Goal: Task Accomplishment & Management: Manage account settings

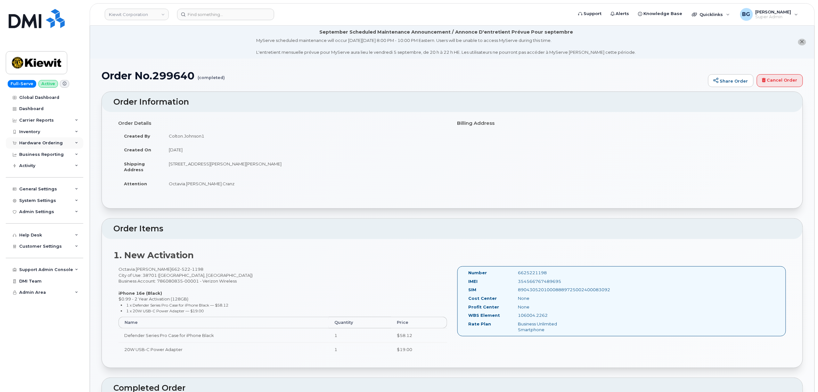
click at [35, 144] on div "Hardware Ordering" at bounding box center [41, 143] width 44 height 5
click at [29, 140] on div "Hardware Ordering" at bounding box center [44, 143] width 77 height 12
click at [33, 245] on span "Customer Settings" at bounding box center [40, 246] width 43 height 5
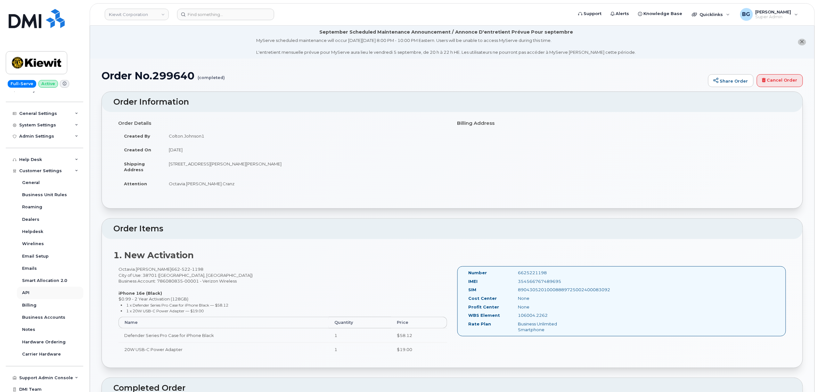
scroll to position [89, 0]
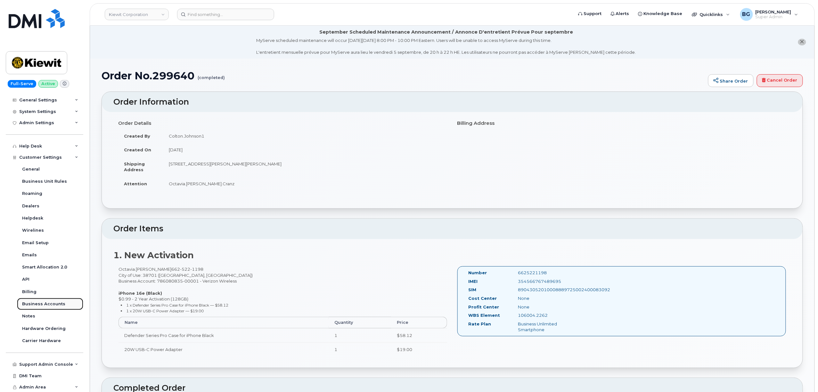
click at [28, 302] on div "Business Accounts" at bounding box center [43, 304] width 43 height 6
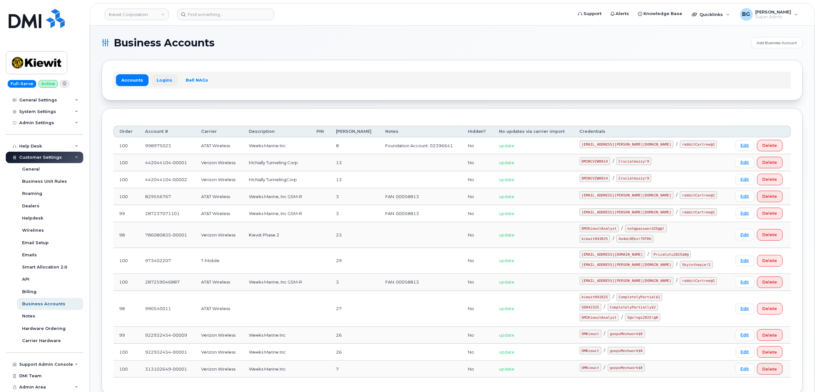
click at [157, 77] on link "Logins" at bounding box center [164, 80] width 27 height 12
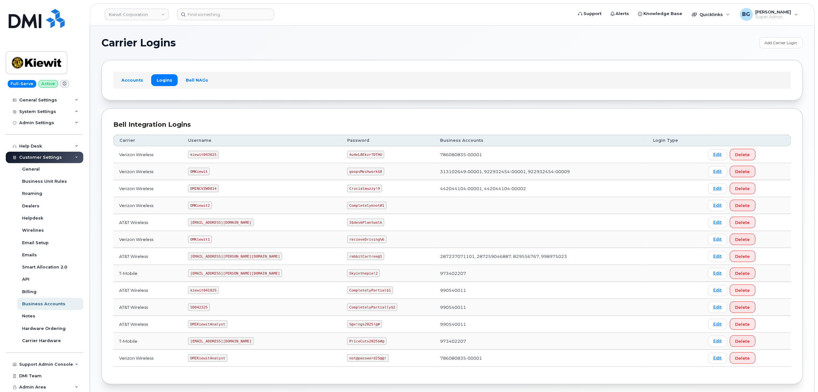
click at [206, 156] on code "kiewit043025" at bounding box center [203, 155] width 30 height 8
copy code "kiewit043025"
click at [347, 154] on code "4u4eL8Ekzr?DTHU" at bounding box center [365, 155] width 37 height 8
drag, startPoint x: 324, startPoint y: 154, endPoint x: 345, endPoint y: 154, distance: 20.8
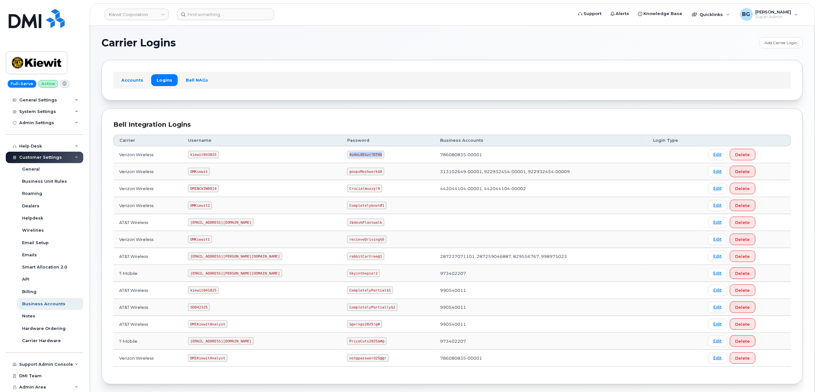
click at [347, 154] on code "4u4eL8Ekzr?DTHU" at bounding box center [365, 155] width 37 height 8
copy code "4u4eL8Ekzr?DTHU"
click at [32, 65] on img at bounding box center [36, 62] width 49 height 19
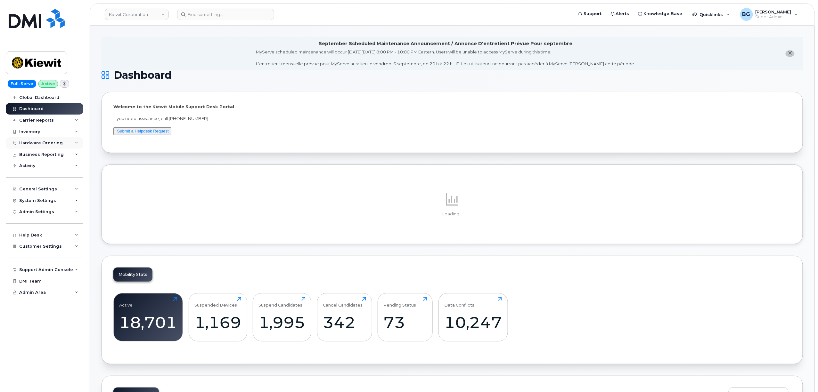
click at [37, 141] on div "Hardware Ordering" at bounding box center [41, 143] width 44 height 5
click at [34, 188] on div "General Settings" at bounding box center [38, 189] width 38 height 5
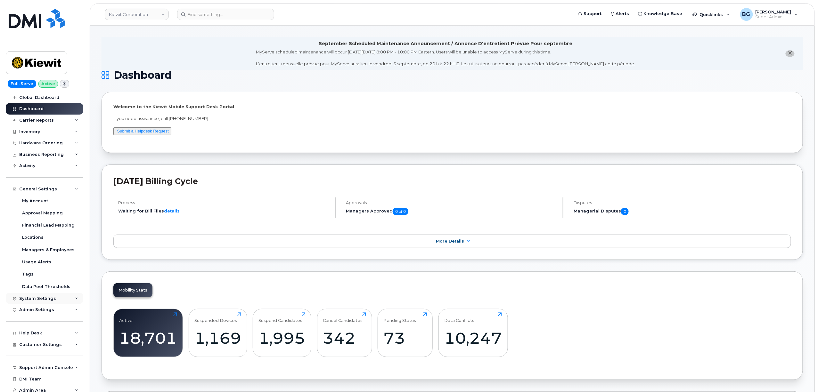
click at [32, 296] on div "System Settings" at bounding box center [37, 298] width 37 height 5
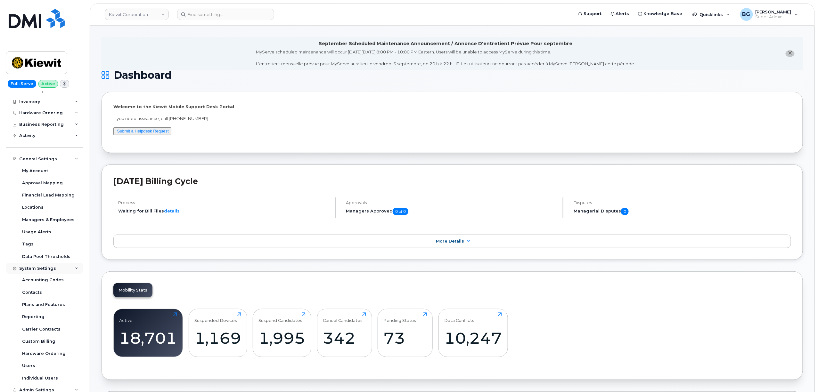
scroll to position [85, 0]
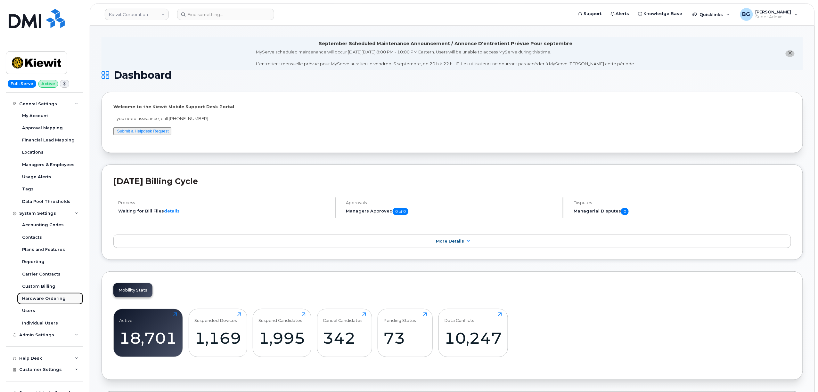
click at [40, 297] on div "Hardware Ordering" at bounding box center [44, 299] width 44 height 6
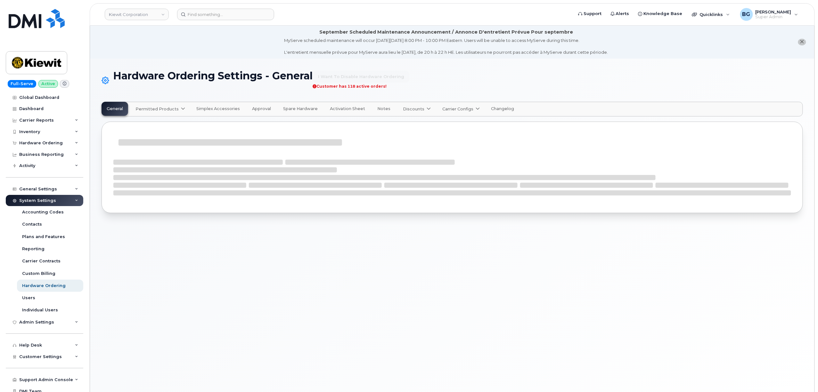
select select "admins"
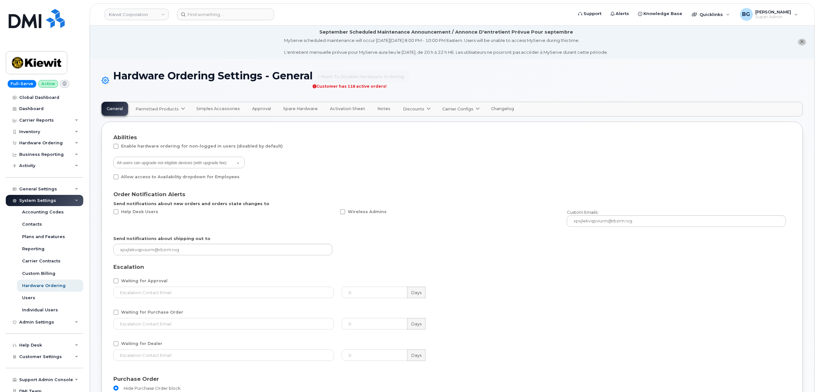
click at [173, 108] on span "Permitted Products" at bounding box center [156, 109] width 43 height 6
click at [146, 146] on span "Verizon Wireless" at bounding box center [155, 147] width 37 height 7
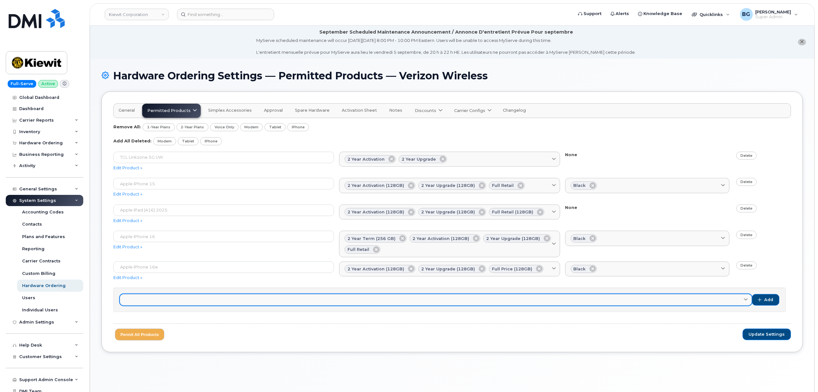
click at [749, 303] on link at bounding box center [436, 300] width 632 height 12
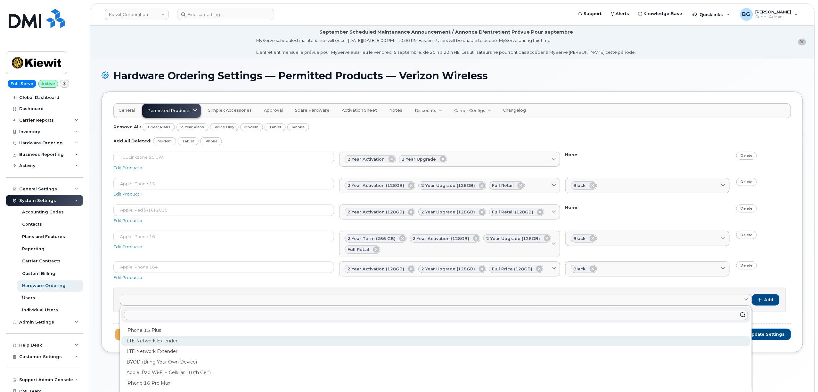
click at [159, 340] on div "LTE Network Extender" at bounding box center [435, 341] width 629 height 11
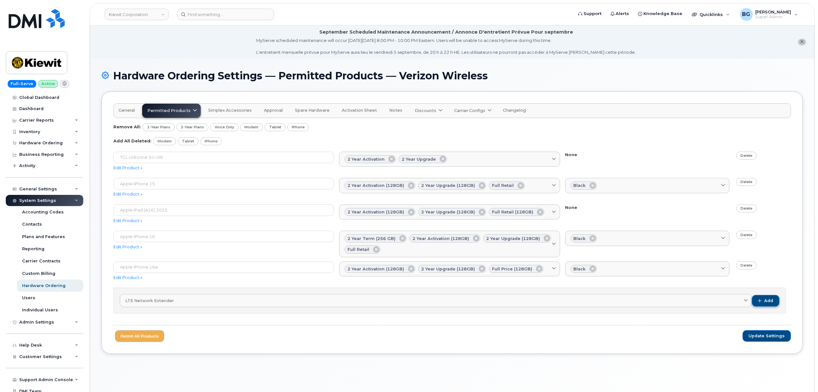
click at [766, 301] on span "Add" at bounding box center [768, 301] width 9 height 6
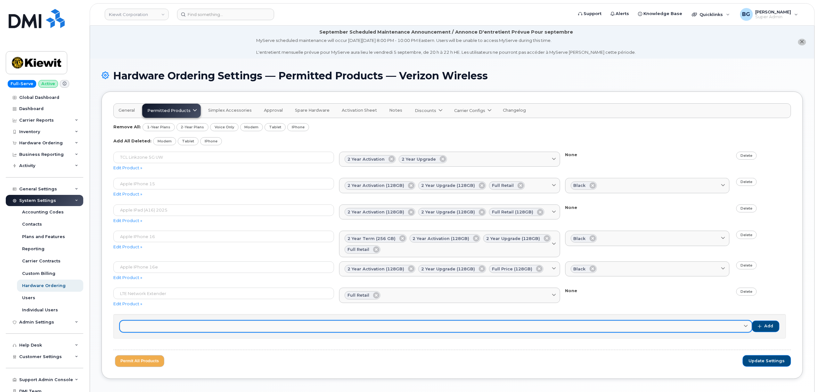
click at [739, 328] on link at bounding box center [436, 327] width 632 height 12
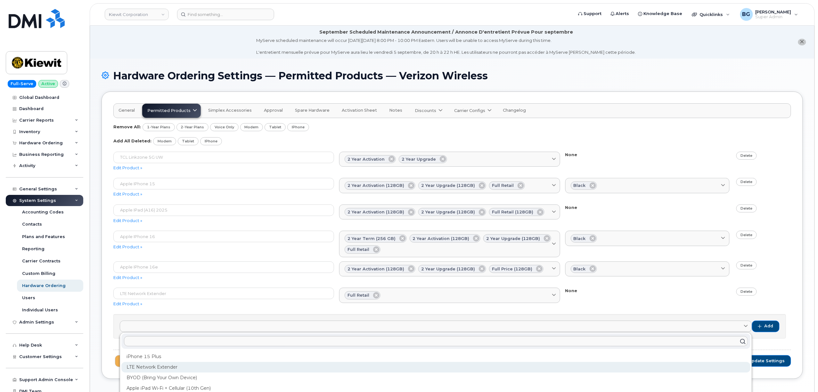
click at [149, 369] on div "LTE Network Extender" at bounding box center [435, 367] width 629 height 11
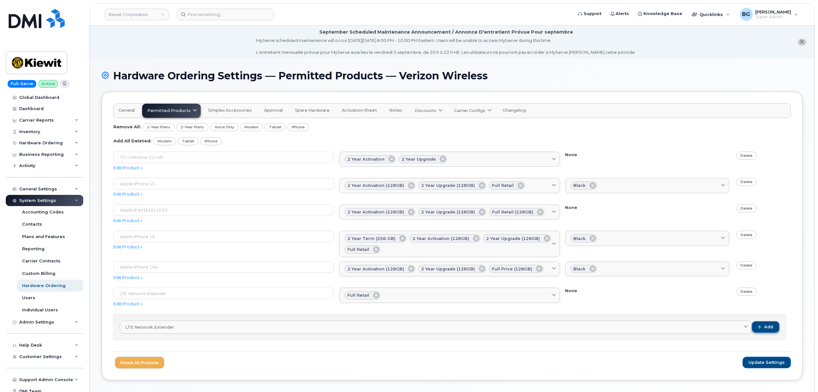
click at [773, 324] on button "Add" at bounding box center [766, 328] width 28 height 12
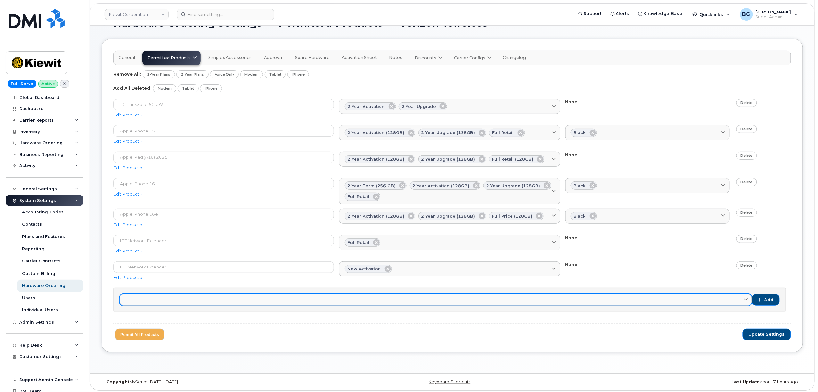
scroll to position [56, 0]
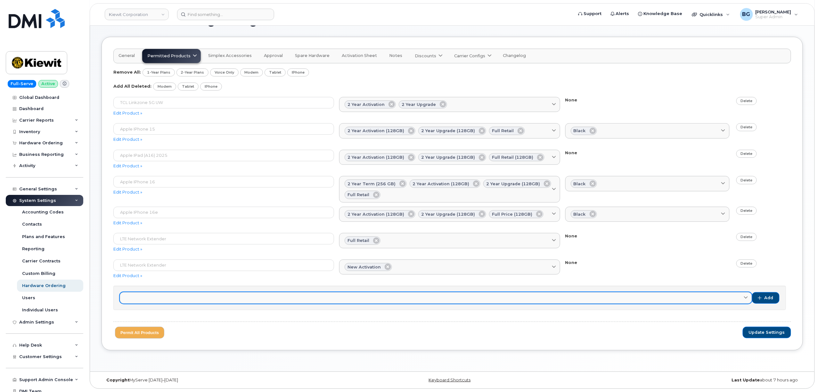
click at [170, 300] on link at bounding box center [436, 298] width 632 height 12
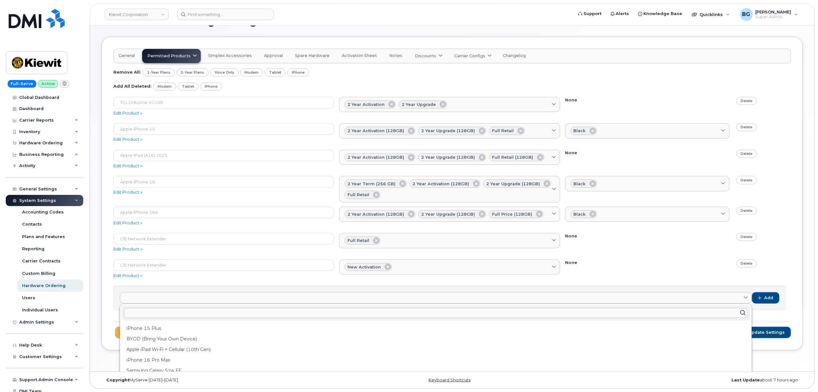
click at [636, 252] on div "LTE Network Extender Edit Product » Full Retail No matches found None Delete" at bounding box center [452, 244] width 678 height 22
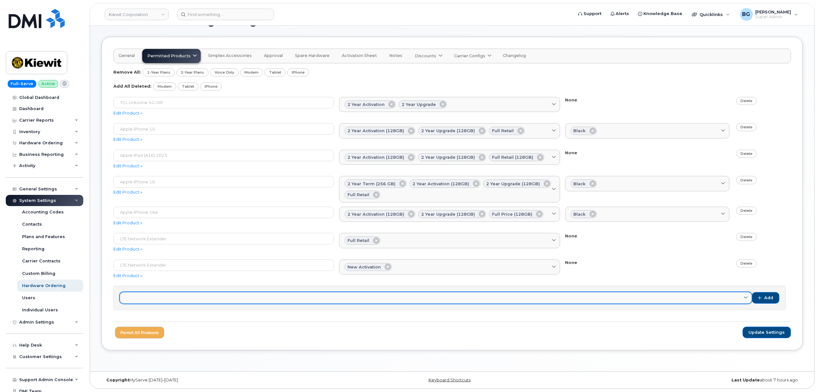
click at [745, 296] on icon at bounding box center [746, 298] width 4 height 4
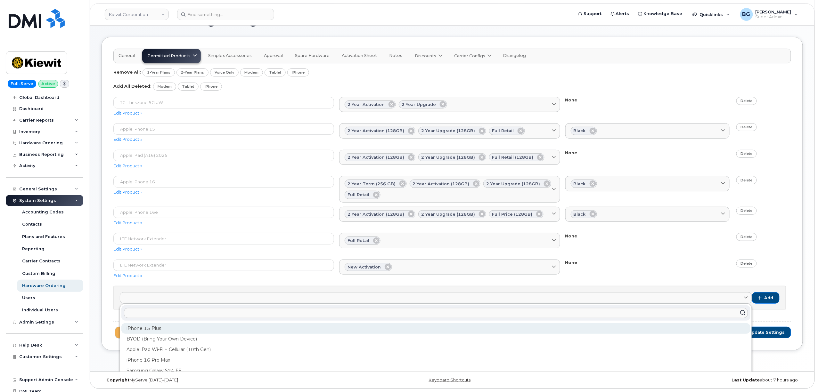
click at [171, 327] on div "iPhone 15 Plus" at bounding box center [435, 328] width 629 height 11
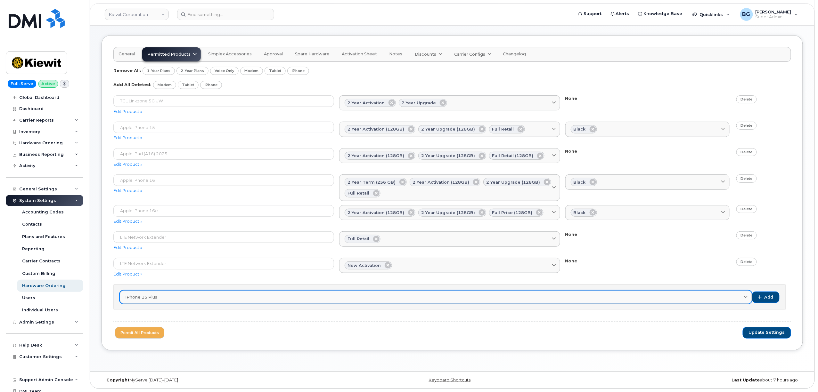
click at [747, 297] on icon at bounding box center [746, 297] width 4 height 4
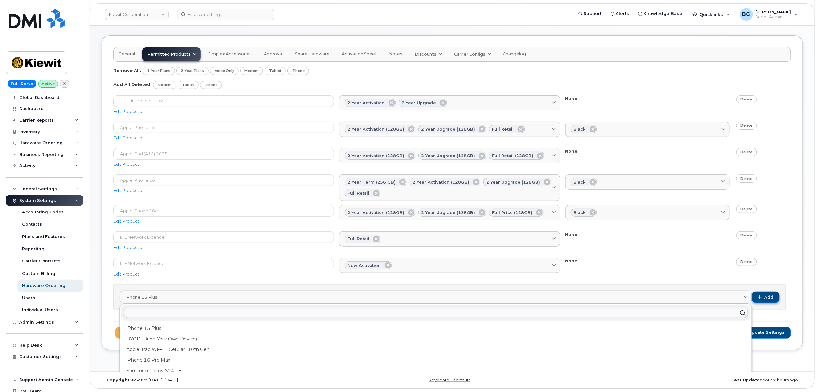
click at [768, 298] on span "Add" at bounding box center [768, 298] width 9 height 6
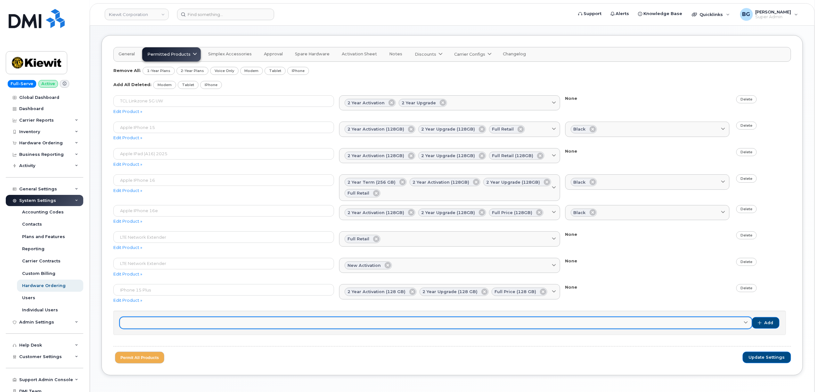
click at [745, 321] on span at bounding box center [746, 323] width 6 height 6
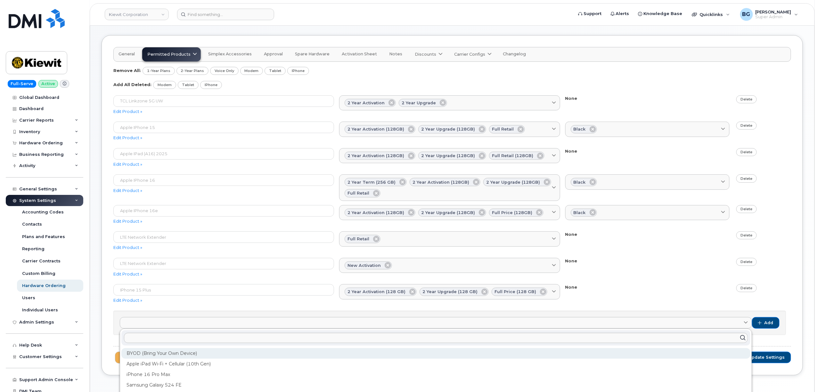
click at [285, 355] on div "BYOD (Bring Your Own Device)" at bounding box center [435, 353] width 629 height 11
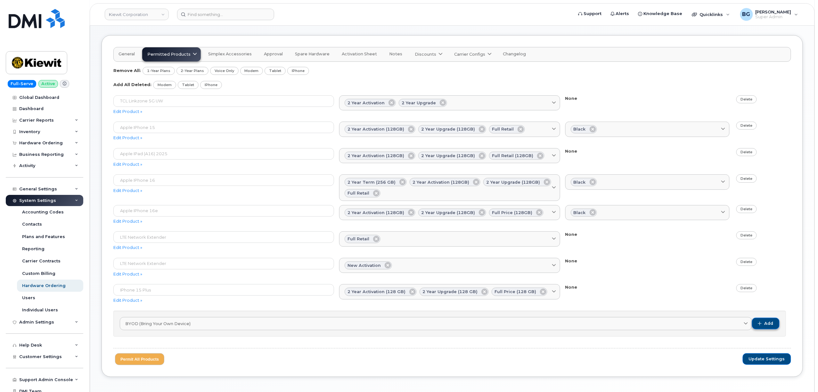
click at [765, 322] on span "Add" at bounding box center [768, 324] width 9 height 6
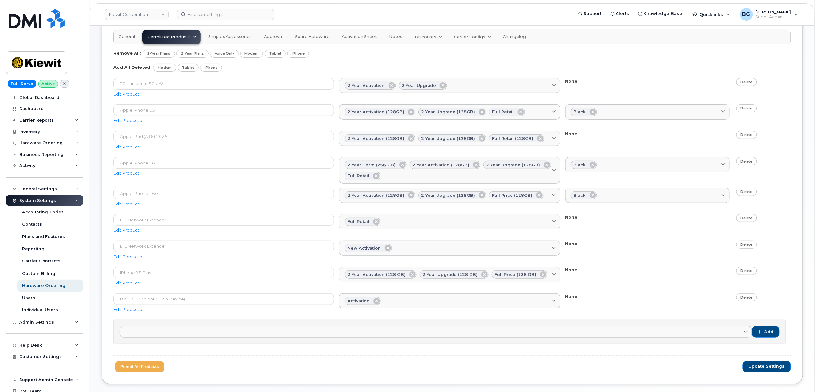
scroll to position [109, 0]
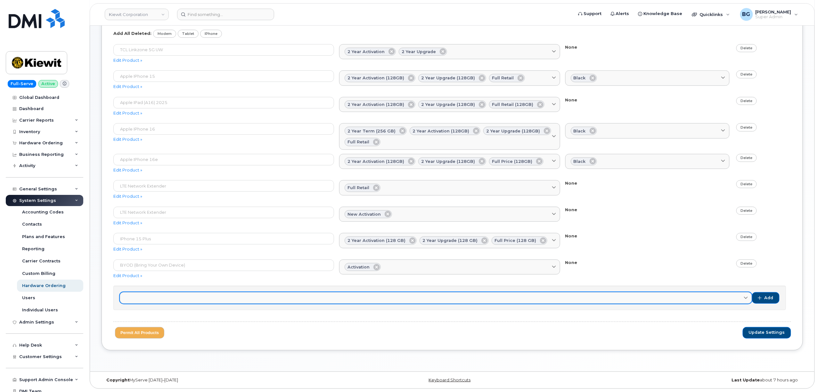
click at [743, 297] on span at bounding box center [746, 298] width 6 height 6
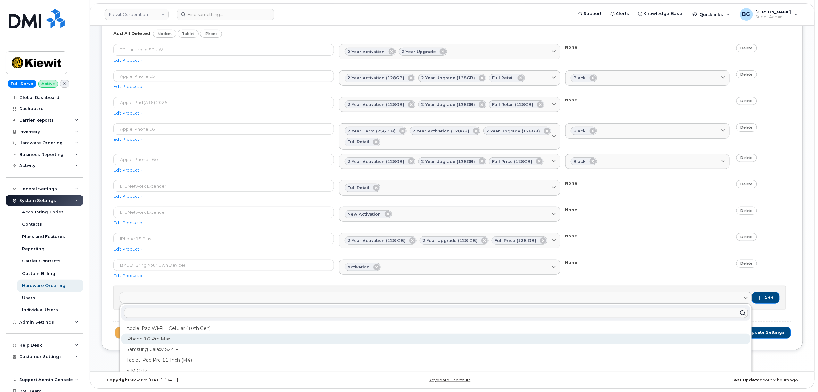
click at [267, 334] on div "iPhone 16 Pro Max" at bounding box center [435, 339] width 629 height 11
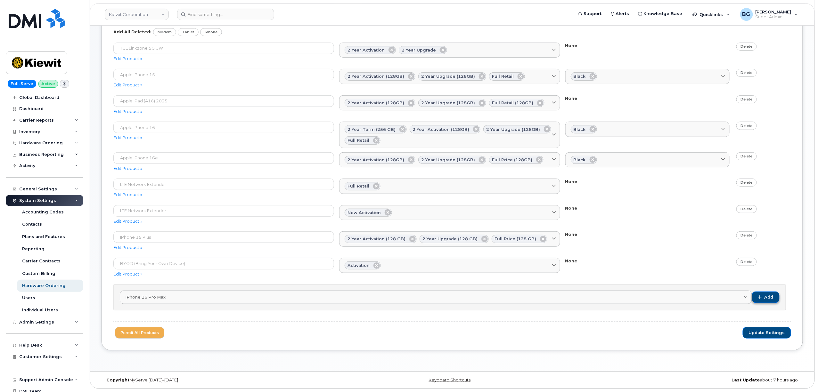
click at [773, 299] on span "Add" at bounding box center [768, 298] width 9 height 6
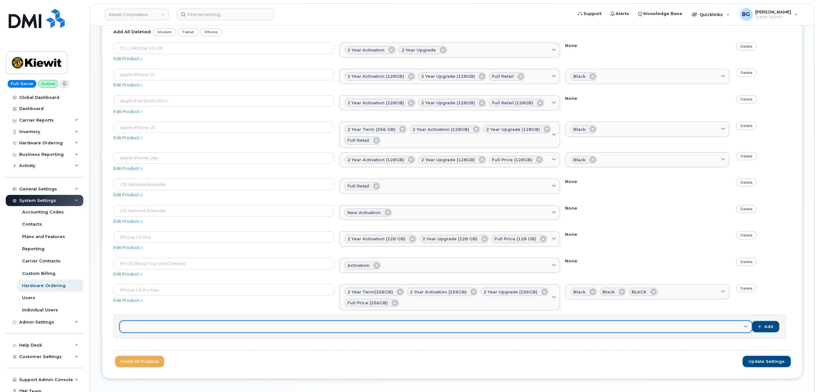
click at [748, 326] on span at bounding box center [746, 327] width 6 height 6
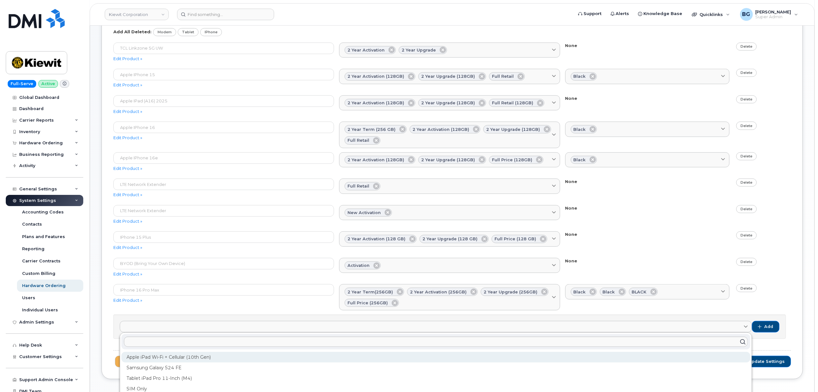
click at [226, 360] on div "Apple iPad Wi-Fi + Cellular (10th Gen)" at bounding box center [435, 357] width 629 height 11
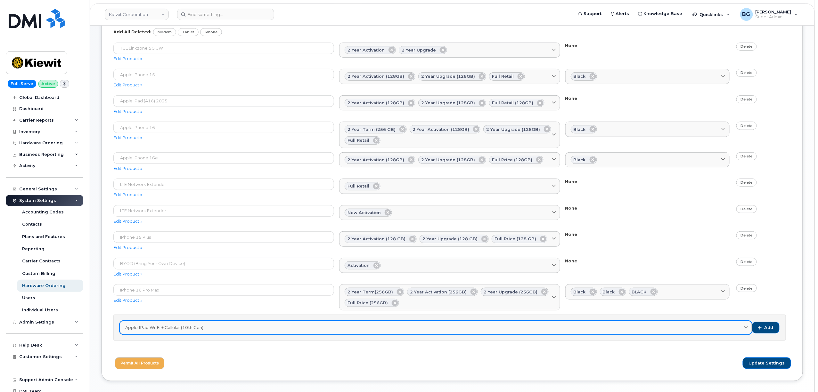
click at [747, 330] on icon at bounding box center [746, 328] width 4 height 4
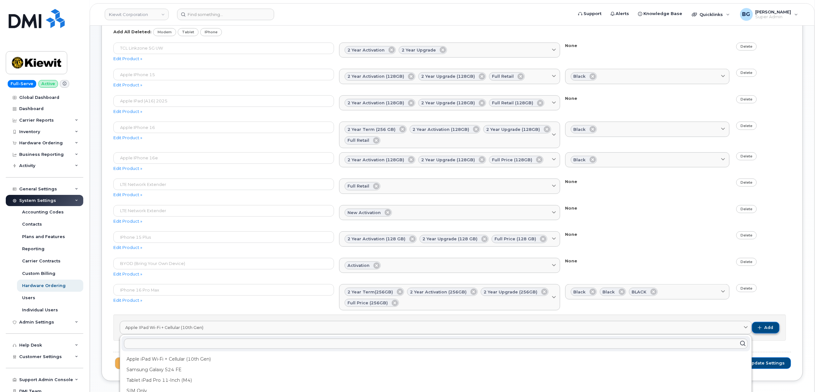
click at [775, 328] on button "Add" at bounding box center [766, 328] width 28 height 12
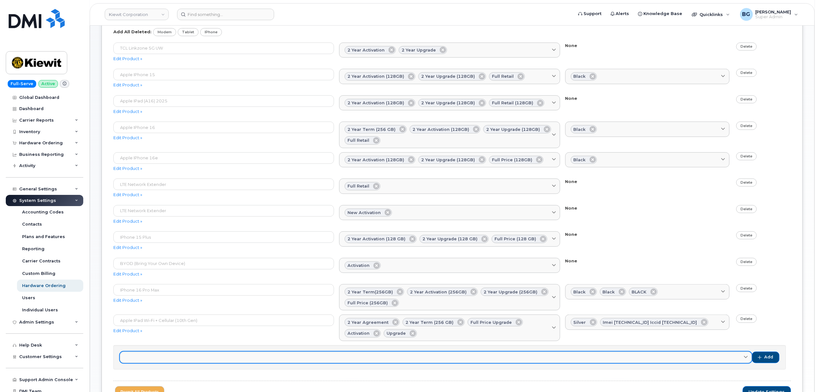
click at [747, 359] on icon at bounding box center [746, 357] width 4 height 4
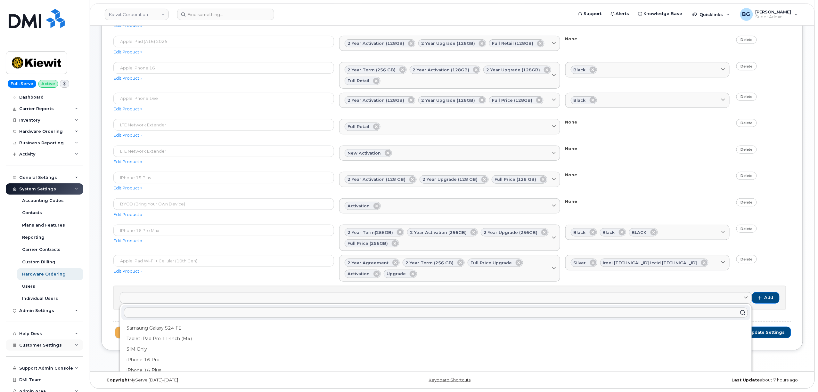
scroll to position [16, 0]
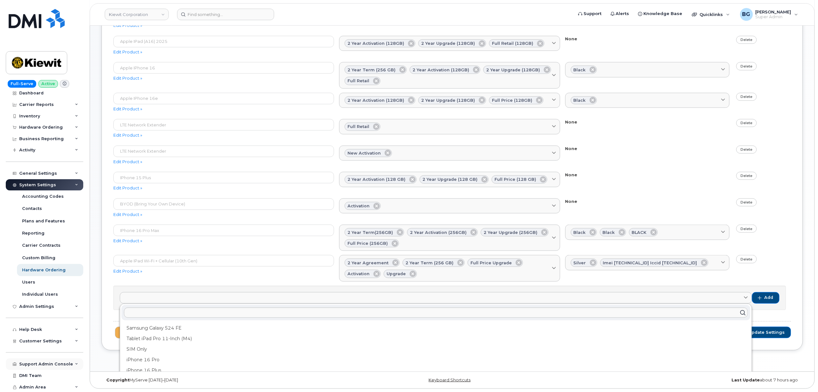
click at [30, 362] on div "Support Admin Console" at bounding box center [46, 364] width 54 height 5
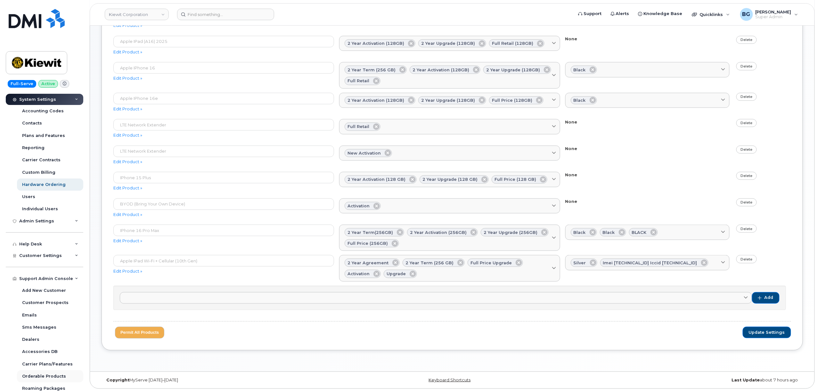
scroll to position [130, 0]
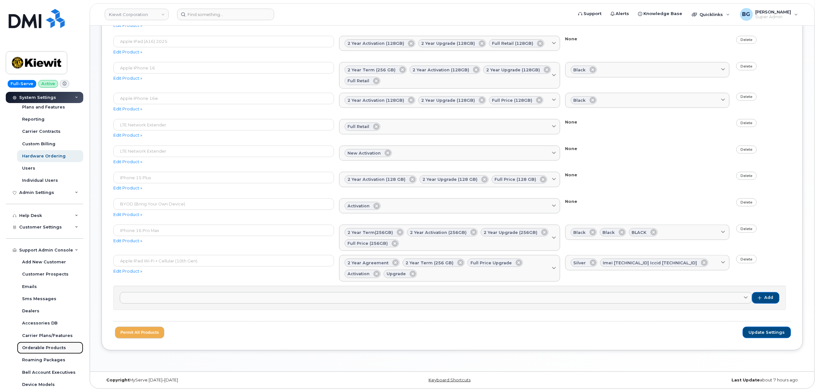
click at [38, 346] on div "Orderable Products" at bounding box center [44, 348] width 44 height 6
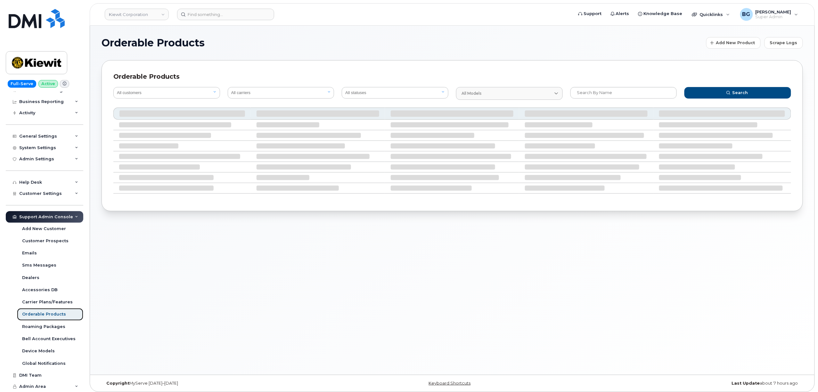
scroll to position [53, 0]
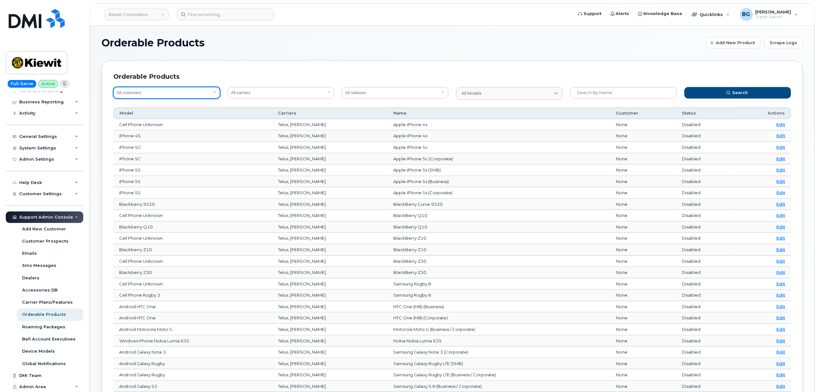
click at [164, 93] on select "All customers Acadia Broadcasting Ltd Aecon Construction Group Inc Alberta Heal…" at bounding box center [166, 93] width 107 height 12
select select "0ac1e801-0962-49fa-816d-73c442061bd2"
click at [113, 87] on select "All customers Acadia Broadcasting Ltd Aecon Construction Group Inc Alberta Heal…" at bounding box center [166, 93] width 107 height 12
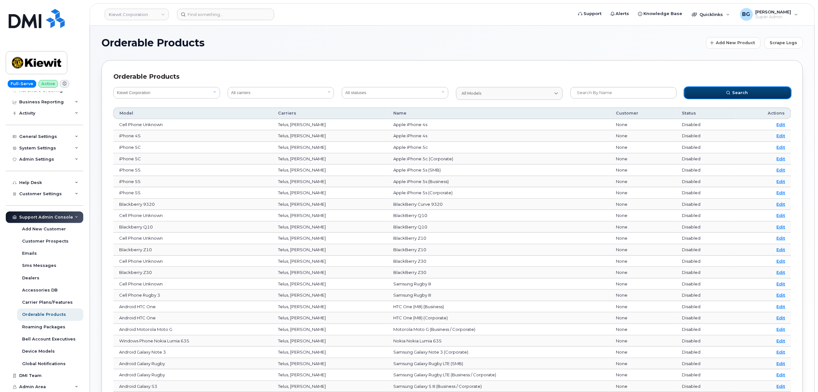
click at [736, 90] on span "Search" at bounding box center [740, 93] width 16 height 6
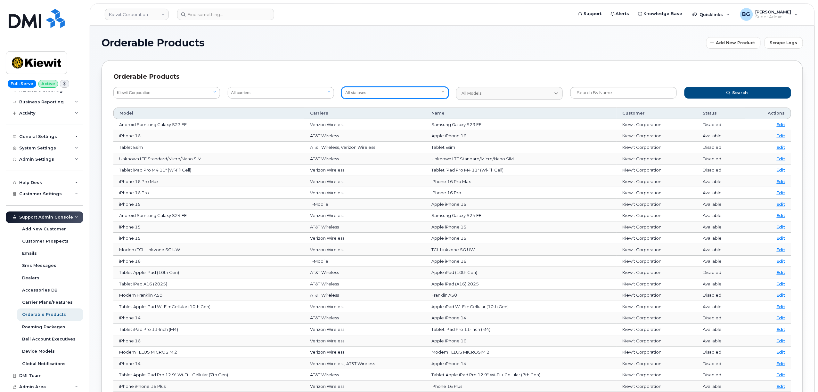
click at [425, 92] on select "All statuses Available Disabled" at bounding box center [395, 93] width 107 height 12
click at [342, 87] on select "All statuses Available Disabled" at bounding box center [395, 93] width 107 height 12
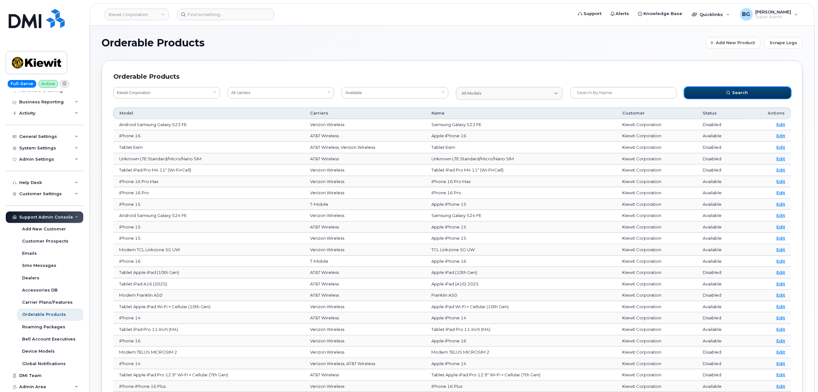
click at [733, 95] on span "Search" at bounding box center [740, 93] width 16 height 6
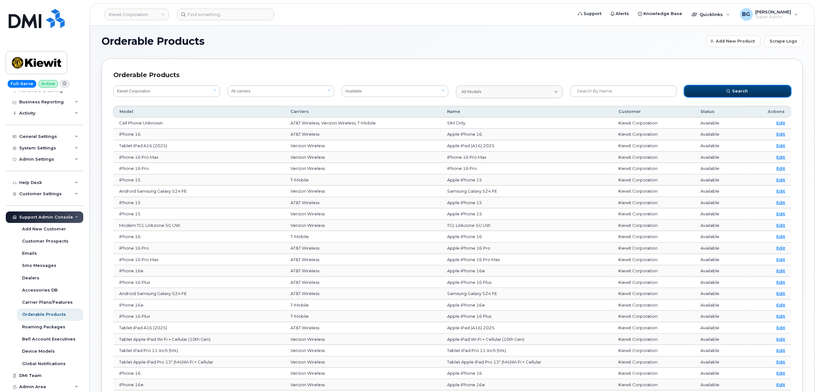
scroll to position [0, 0]
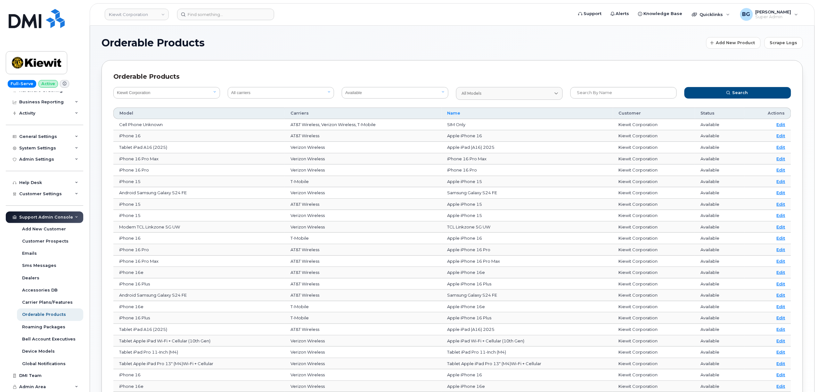
click at [455, 113] on span "Name" at bounding box center [453, 113] width 13 height 6
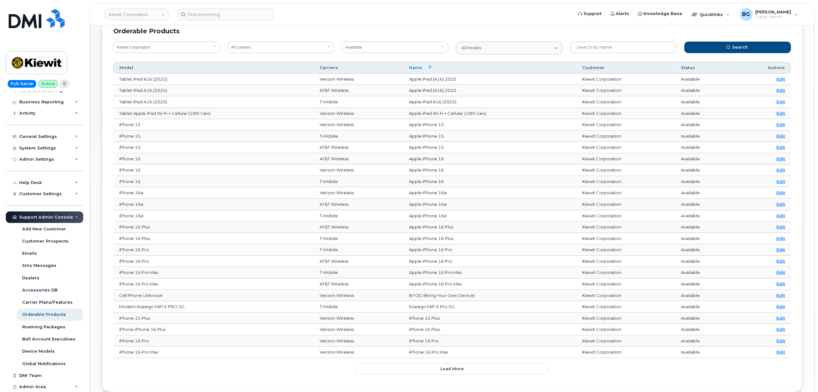
scroll to position [81, 0]
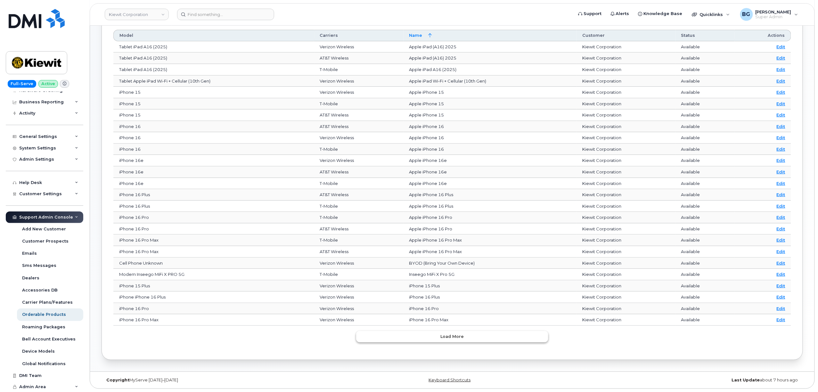
click at [451, 336] on span "Load more" at bounding box center [452, 337] width 23 height 6
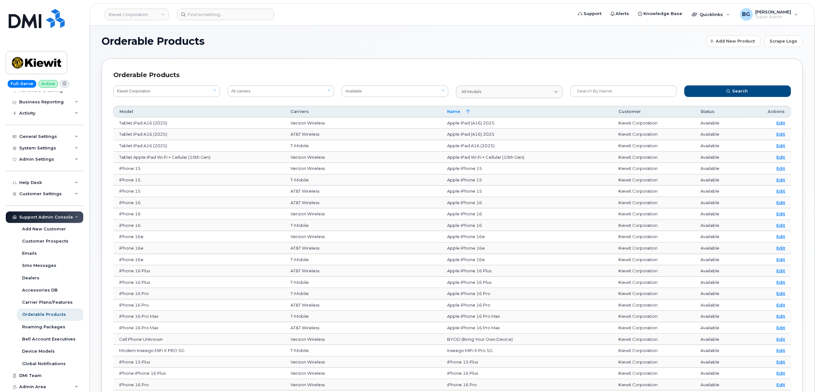
scroll to position [0, 0]
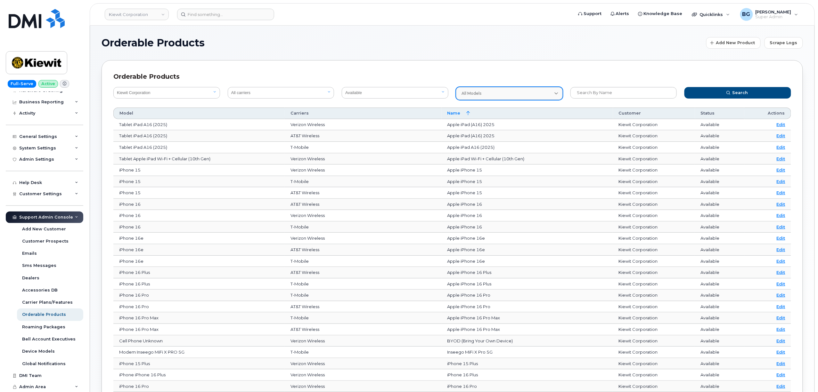
click at [481, 88] on link "All models" at bounding box center [509, 93] width 107 height 13
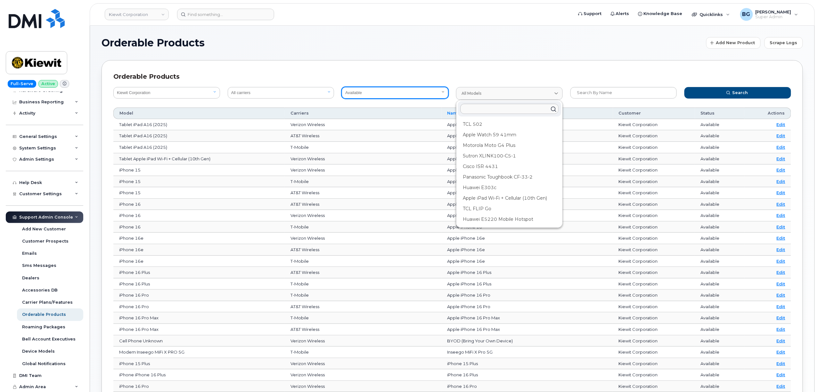
click at [395, 91] on select "All statuses Available Disabled" at bounding box center [395, 93] width 107 height 12
select select "All statuses"
click at [342, 87] on select "All statuses Available Disabled" at bounding box center [395, 93] width 107 height 12
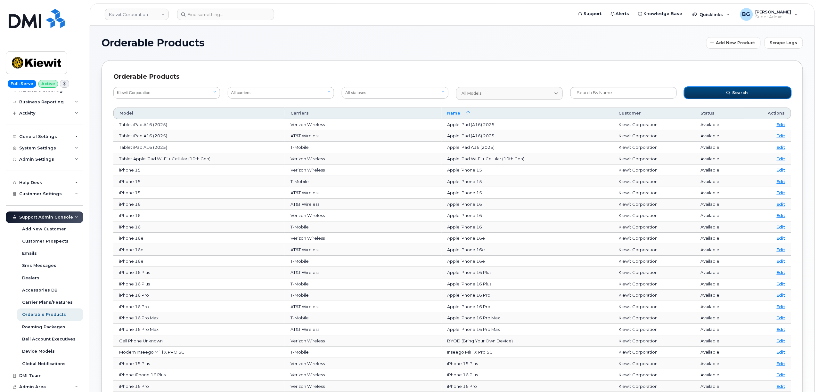
click at [719, 95] on button "Search" at bounding box center [737, 93] width 107 height 12
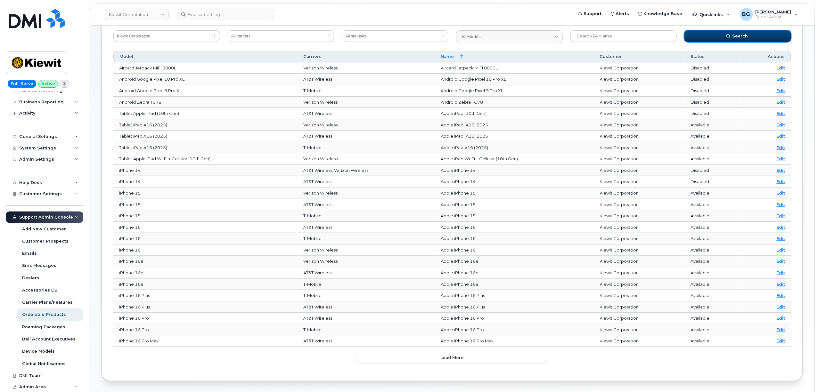
scroll to position [81, 0]
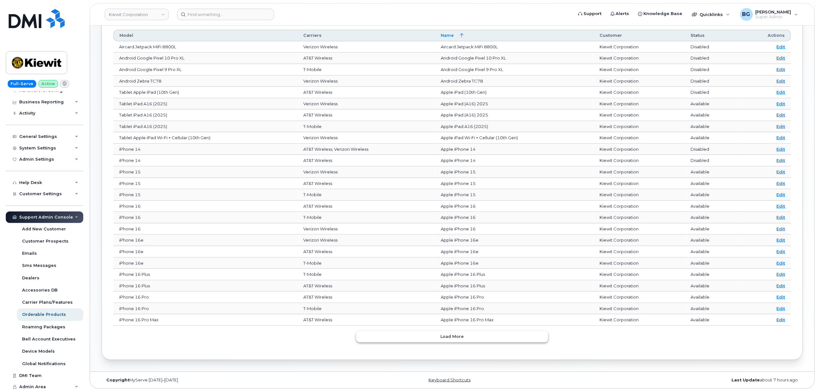
click at [454, 338] on span "Load more" at bounding box center [452, 337] width 23 height 6
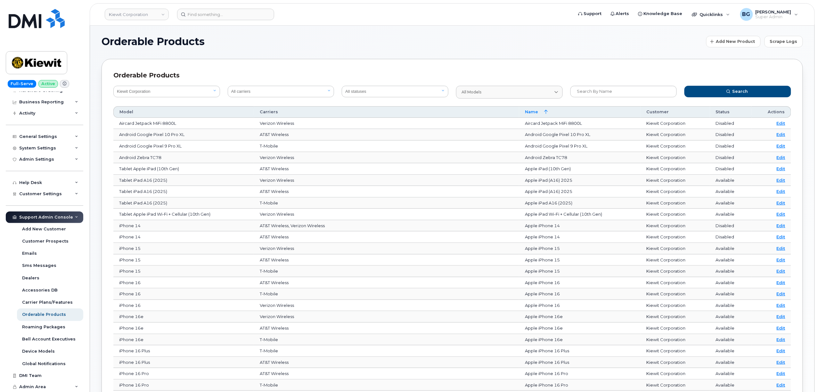
scroll to position [0, 0]
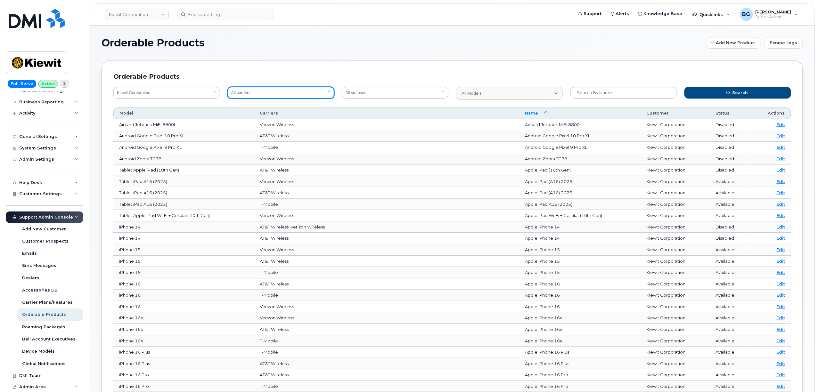
click at [294, 95] on select "All carriers Orange France Telia Verizon Wireless SaskTel Vodafone Italy Rogers…" at bounding box center [281, 93] width 107 height 12
select select "8"
click at [228, 87] on select "All carriers Orange France Telia Verizon Wireless SaskTel Vodafone Italy Rogers…" at bounding box center [281, 93] width 107 height 12
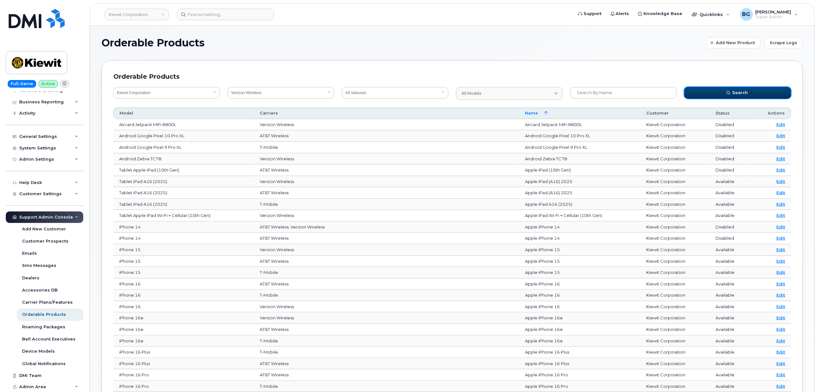
click at [734, 95] on span "Search" at bounding box center [740, 93] width 16 height 6
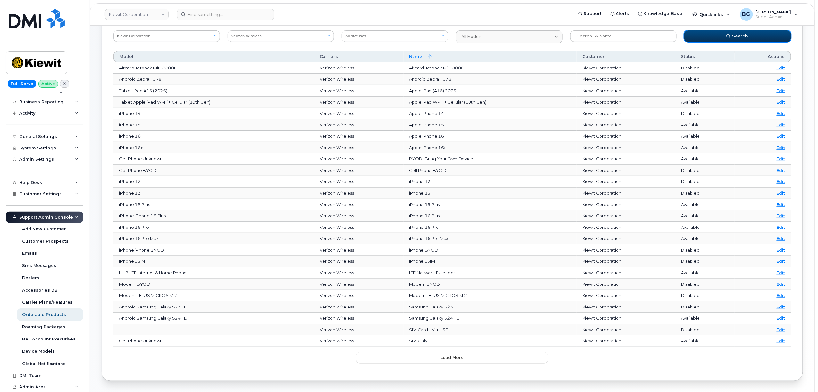
scroll to position [81, 0]
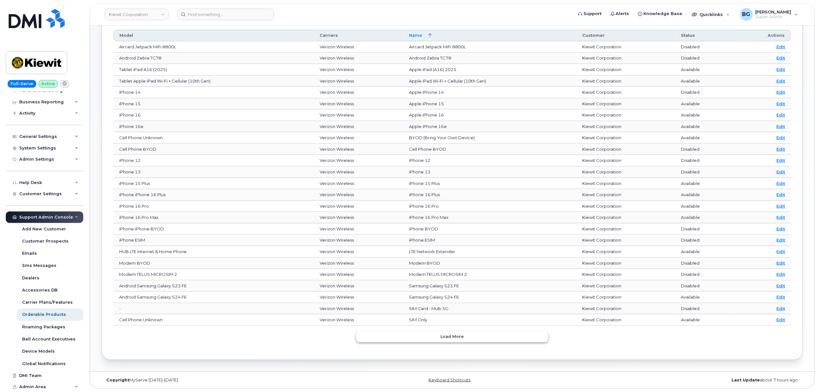
click at [462, 335] on span "Load more" at bounding box center [452, 337] width 23 height 6
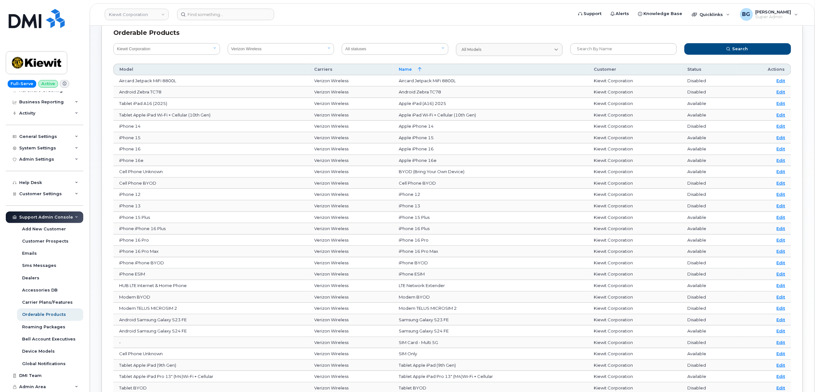
scroll to position [54, 0]
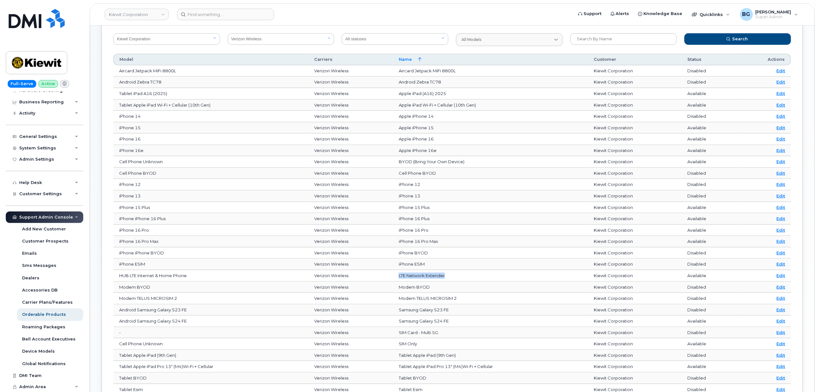
drag, startPoint x: 453, startPoint y: 278, endPoint x: 400, endPoint y: 276, distance: 53.5
click at [400, 276] on td "LTE Network Extender" at bounding box center [490, 276] width 195 height 12
copy td "LTE Network Extender"
click at [166, 38] on select "All customers Acadia Broadcasting Ltd Aecon Construction Group Inc Alberta Heal…" at bounding box center [166, 39] width 107 height 12
select select "All customers"
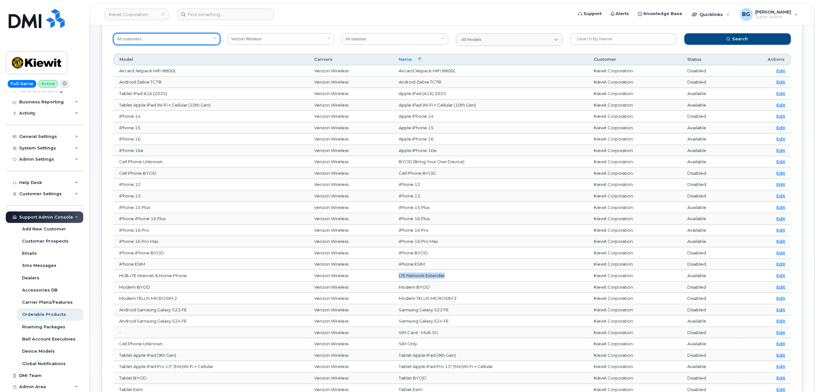
click at [113, 33] on select "All customers Acadia Broadcasting Ltd Aecon Construction Group Inc Alberta Heal…" at bounding box center [166, 39] width 107 height 12
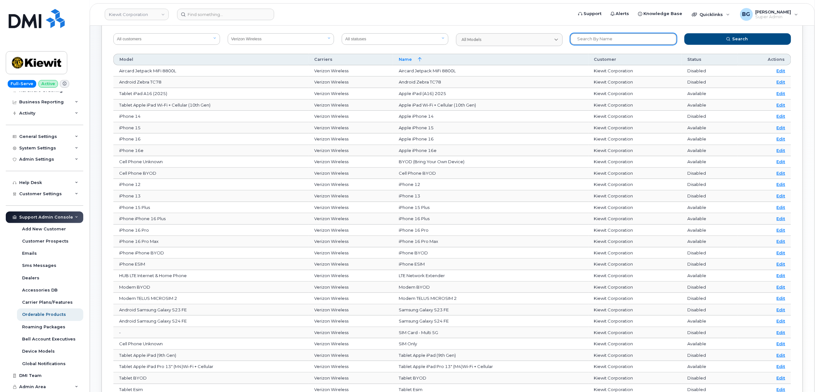
click at [600, 40] on input "text" at bounding box center [623, 39] width 107 height 12
paste input "LTE Network Extender"
type input "LTE Network Extender"
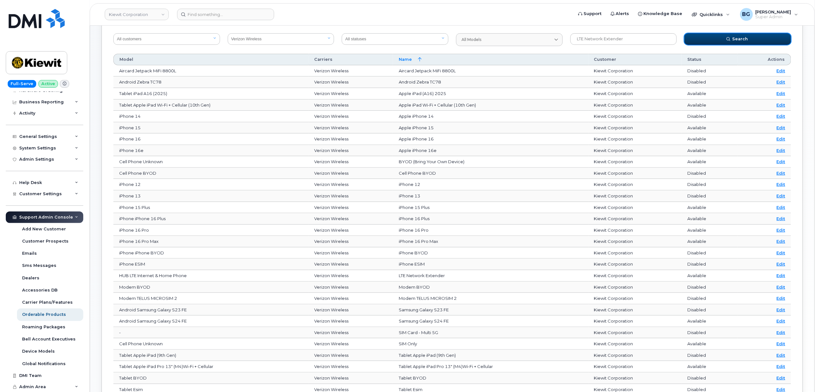
click at [731, 37] on span "submit" at bounding box center [728, 39] width 6 height 6
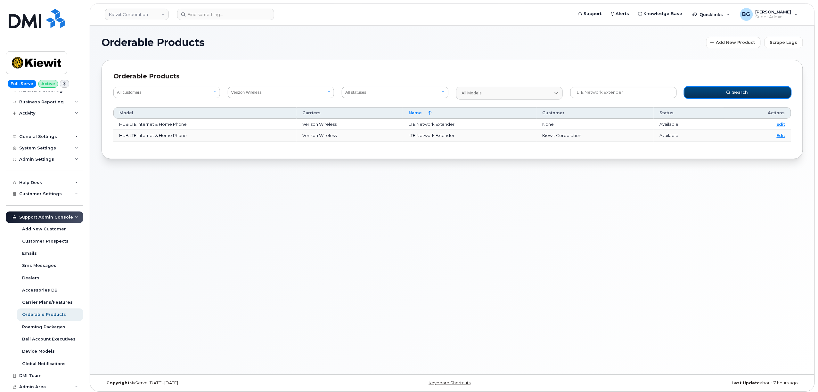
scroll to position [0, 0]
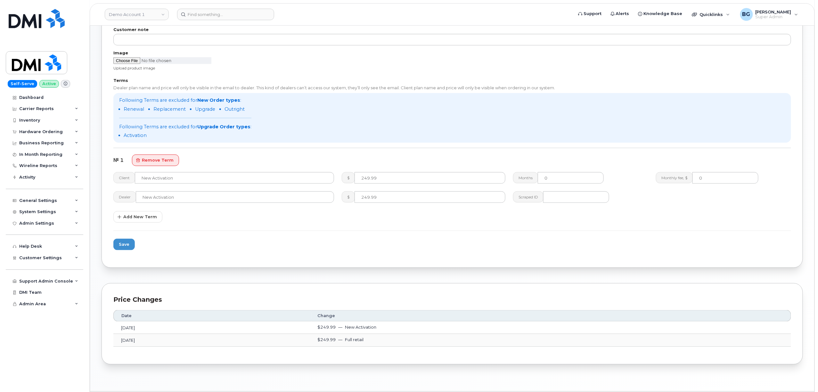
scroll to position [272, 0]
